Goal: Transaction & Acquisition: Download file/media

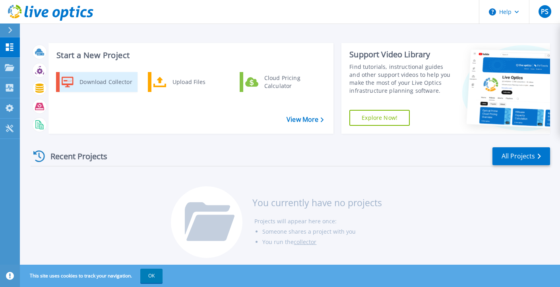
click at [89, 84] on div "Download Collector" at bounding box center [106, 82] width 60 height 16
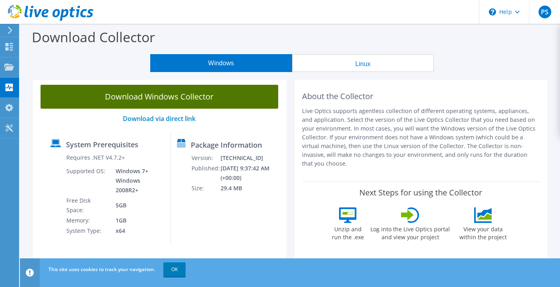
click at [177, 95] on link "Download Windows Collector" at bounding box center [160, 97] width 238 height 24
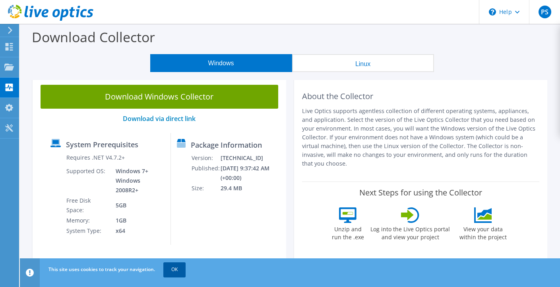
click at [174, 270] on link "OK" at bounding box center [174, 269] width 22 height 14
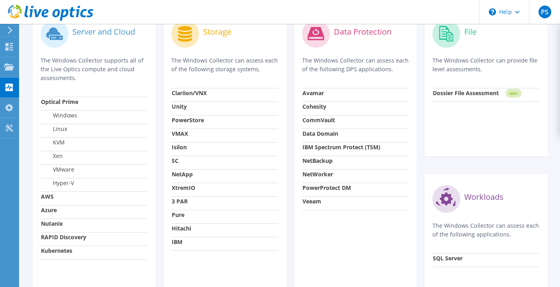
scroll to position [275, 0]
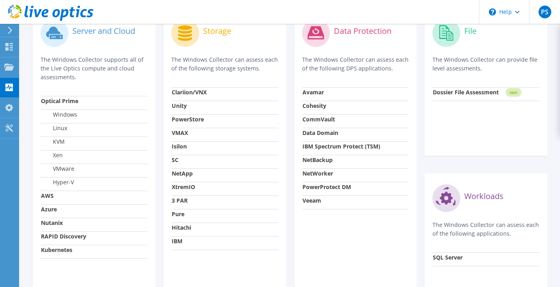
click at [27, 164] on section "Assessments supported by the Windows Collector Server and Cloud The Windows Col…" at bounding box center [290, 152] width 533 height 337
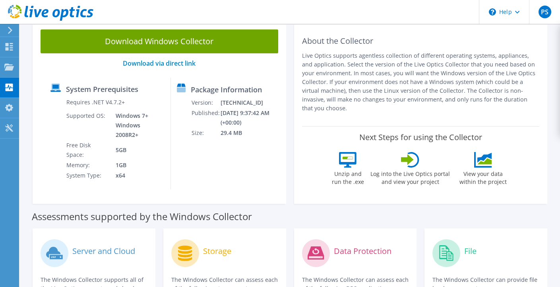
scroll to position [0, 0]
